Goal: Task Accomplishment & Management: Complete application form

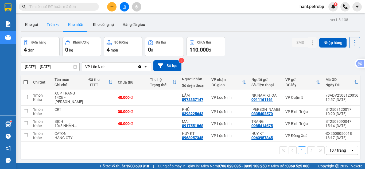
click at [48, 25] on button "Trên xe" at bounding box center [53, 24] width 21 height 13
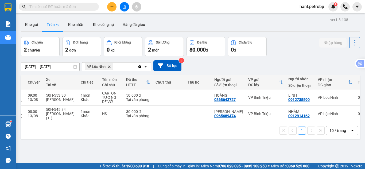
scroll to position [0, 20]
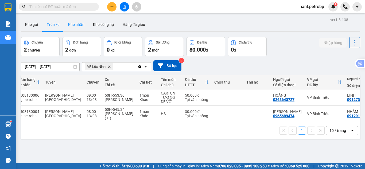
click at [77, 26] on button "Kho nhận" at bounding box center [76, 24] width 25 height 13
type input "[DATE] – [DATE]"
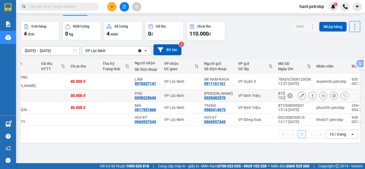
scroll to position [25, 0]
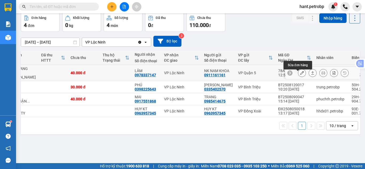
click at [300, 75] on icon at bounding box center [302, 73] width 4 height 4
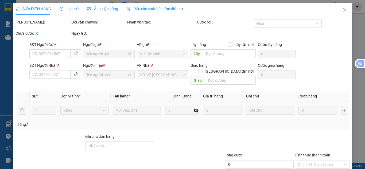
type input "0911161161"
type input "NK NAM KHOA"
type input "0978337147"
type input "LÂM"
type input "40.000"
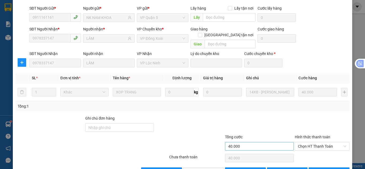
scroll to position [48, 0]
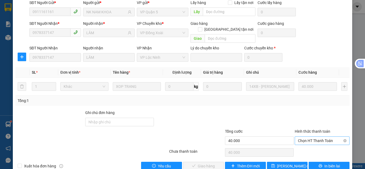
click at [312, 137] on span "Chọn HT Thanh Toán" at bounding box center [322, 141] width 48 height 8
drag, startPoint x: 308, startPoint y: 141, endPoint x: 224, endPoint y: 153, distance: 84.3
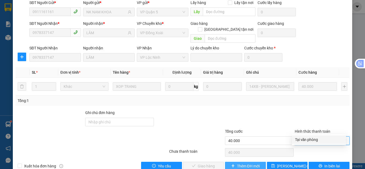
click at [308, 141] on div "Tại văn phòng" at bounding box center [319, 140] width 48 height 6
type input "0"
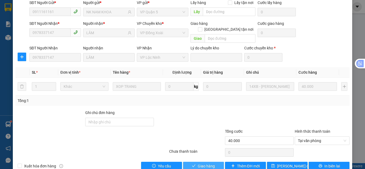
click at [205, 163] on span "Giao hàng" at bounding box center [206, 166] width 17 height 6
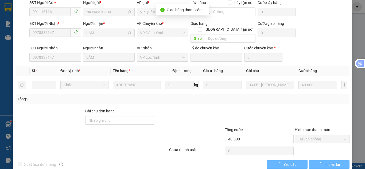
scroll to position [0, 0]
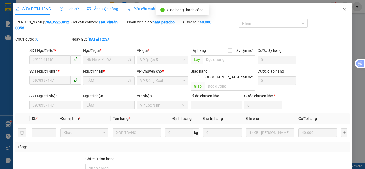
click at [344, 11] on icon "close" at bounding box center [345, 9] width 3 height 3
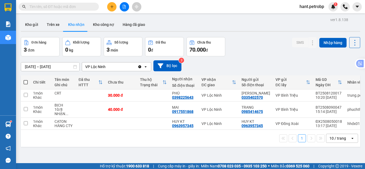
click at [108, 10] on div at bounding box center [124, 6] width 40 height 9
click at [110, 9] on button at bounding box center [111, 6] width 9 height 9
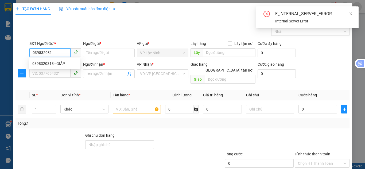
type input "0398320318"
click at [62, 65] on div "0398320318 - GIÁP" at bounding box center [54, 64] width 45 height 6
type input "GIÁP"
type input "0963294293"
type input "A CẢNH"
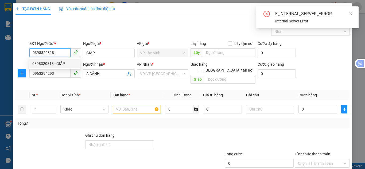
type input "20.000"
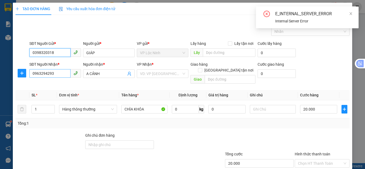
type input "0398320318"
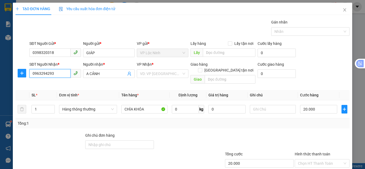
drag, startPoint x: 56, startPoint y: 76, endPoint x: 48, endPoint y: 76, distance: 8.3
click at [48, 76] on input "0963294293" at bounding box center [49, 73] width 41 height 9
type input "0"
type input "0364841311"
drag, startPoint x: 115, startPoint y: 74, endPoint x: 65, endPoint y: 76, distance: 50.6
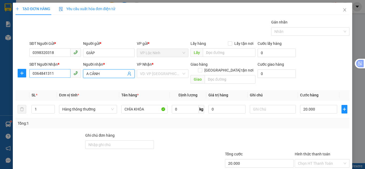
click at [65, 76] on div "SĐT Người Nhận * 0364841311 Người nhận * A CẢNH A CẢNH VP Nhận * VD: VP Sài Gòn…" at bounding box center [189, 74] width 323 height 25
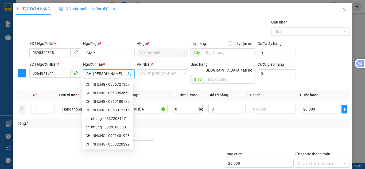
type input "CHỊ [PERSON_NAME]"
click at [56, 136] on div at bounding box center [50, 142] width 70 height 19
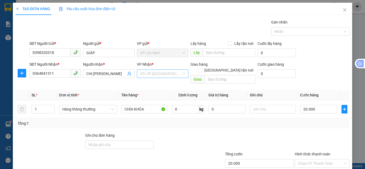
click at [169, 73] on input "search" at bounding box center [160, 74] width 41 height 8
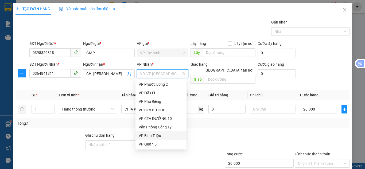
click at [149, 136] on div "VP Bình Triệu" at bounding box center [161, 136] width 45 height 6
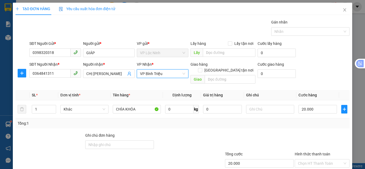
click at [57, 133] on div at bounding box center [50, 142] width 70 height 19
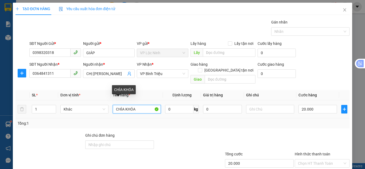
drag, startPoint x: 144, startPoint y: 102, endPoint x: 74, endPoint y: 110, distance: 70.8
click at [74, 110] on tr "1 Khác CHÌA KHÓA 0 kg 0 20.000" at bounding box center [183, 110] width 334 height 18
type input "H"
type input "HỒ SƠ"
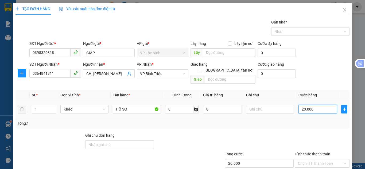
click at [315, 105] on input "20.000" at bounding box center [318, 109] width 39 height 9
type input "3"
type input "30"
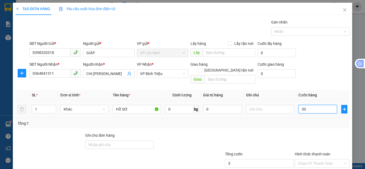
type input "30"
type input "30.000"
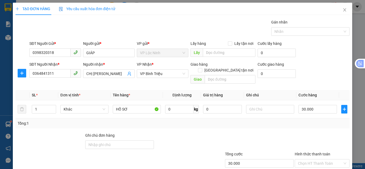
click at [339, 57] on div "SĐT Người Gửi * 0398320318 Người gửi * GIÁP VP gửi * VP Lộc Ninh Lấy hàng Lấy …" at bounding box center [189, 50] width 323 height 19
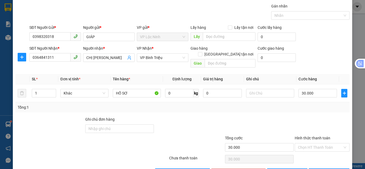
scroll to position [29, 0]
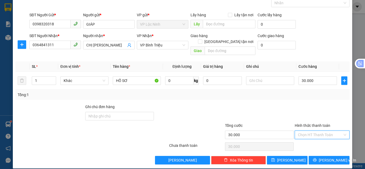
click at [313, 131] on input "Hình thức thanh toán" at bounding box center [320, 135] width 45 height 8
click at [305, 91] on div "Tại văn phòng" at bounding box center [319, 93] width 48 height 6
type input "0"
drag, startPoint x: 329, startPoint y: 156, endPoint x: 332, endPoint y: 156, distance: 3.0
click at [329, 158] on span "[PERSON_NAME] và In" at bounding box center [337, 161] width 37 height 6
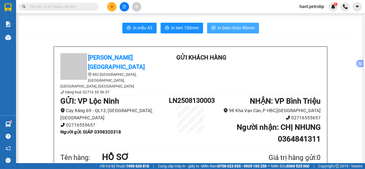
drag, startPoint x: 223, startPoint y: 32, endPoint x: 225, endPoint y: 29, distance: 3.6
click at [224, 30] on button "In biên nhận 80mm" at bounding box center [233, 28] width 52 height 11
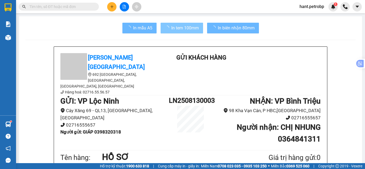
click at [182, 32] on button "In tem 100mm" at bounding box center [182, 28] width 43 height 11
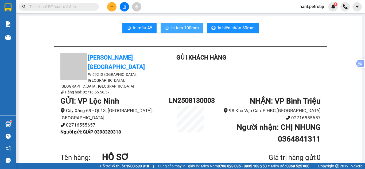
click at [184, 29] on span "In tem 100mm" at bounding box center [185, 28] width 28 height 7
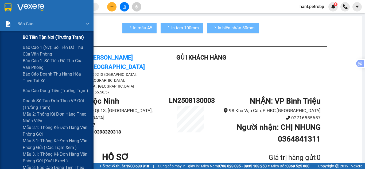
click at [24, 43] on div "BC tiền tận nơi (trưởng trạm)" at bounding box center [56, 37] width 67 height 13
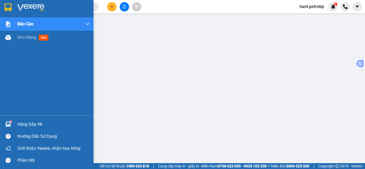
click at [10, 30] on div "Báo cáo" at bounding box center [47, 23] width 94 height 13
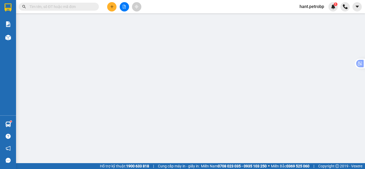
drag, startPoint x: 26, startPoint y: 11, endPoint x: 0, endPoint y: 25, distance: 29.2
click at [21, 13] on div "Kết quả tìm kiếm ( 0 ) Bộ lọc No Data hant.petrobp 1" at bounding box center [182, 6] width 365 height 13
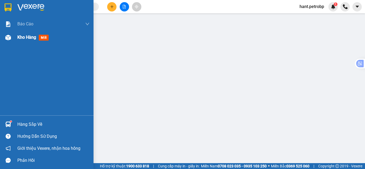
click at [13, 40] on div "Kho hàng mới" at bounding box center [47, 37] width 94 height 13
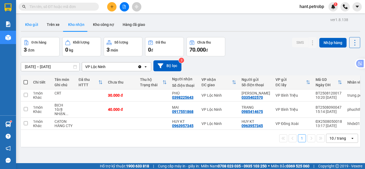
click at [32, 22] on button "Kho gửi" at bounding box center [32, 24] width 22 height 13
